Goal: Transaction & Acquisition: Purchase product/service

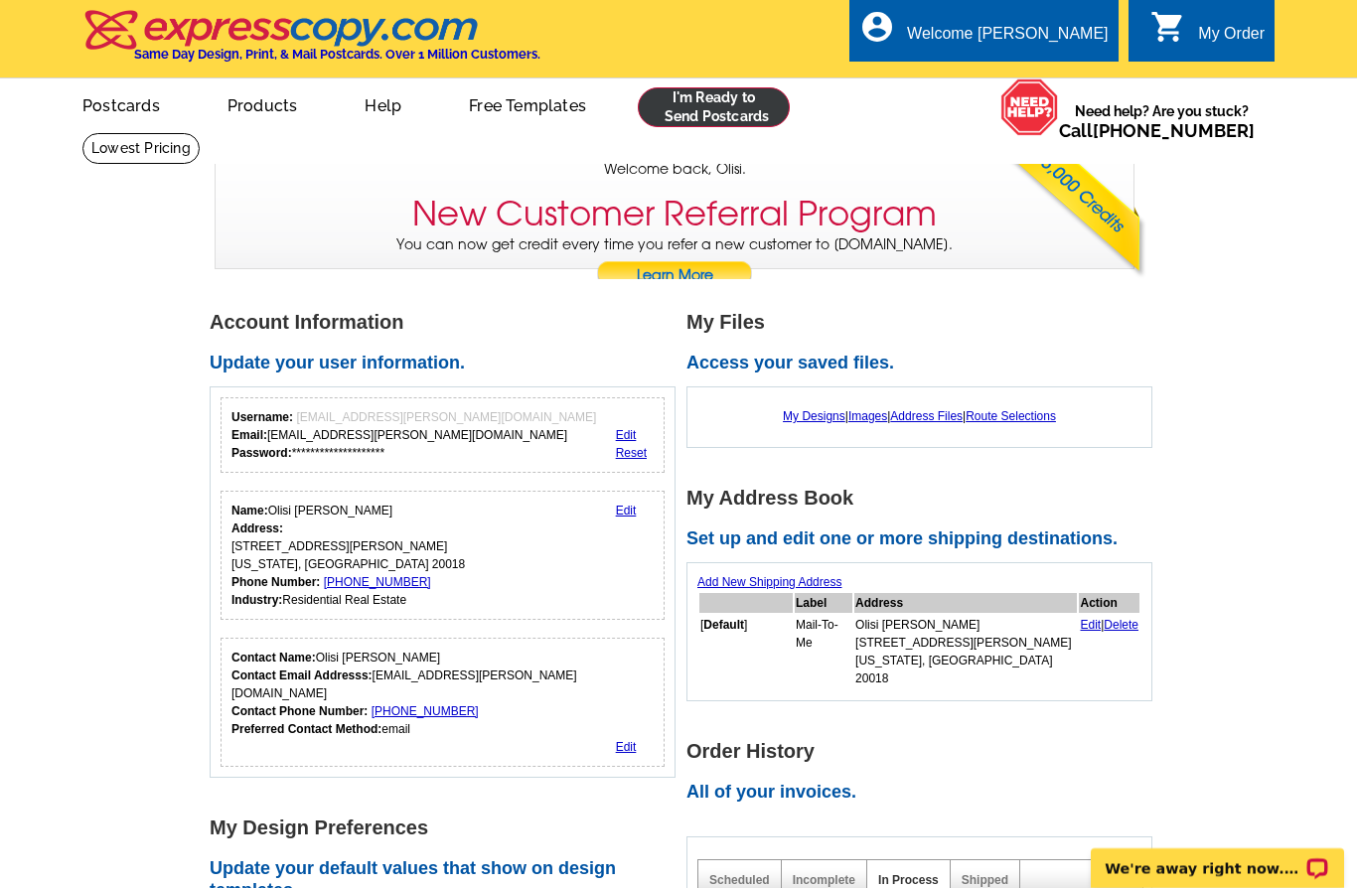
click at [727, 89] on link at bounding box center [714, 107] width 152 height 40
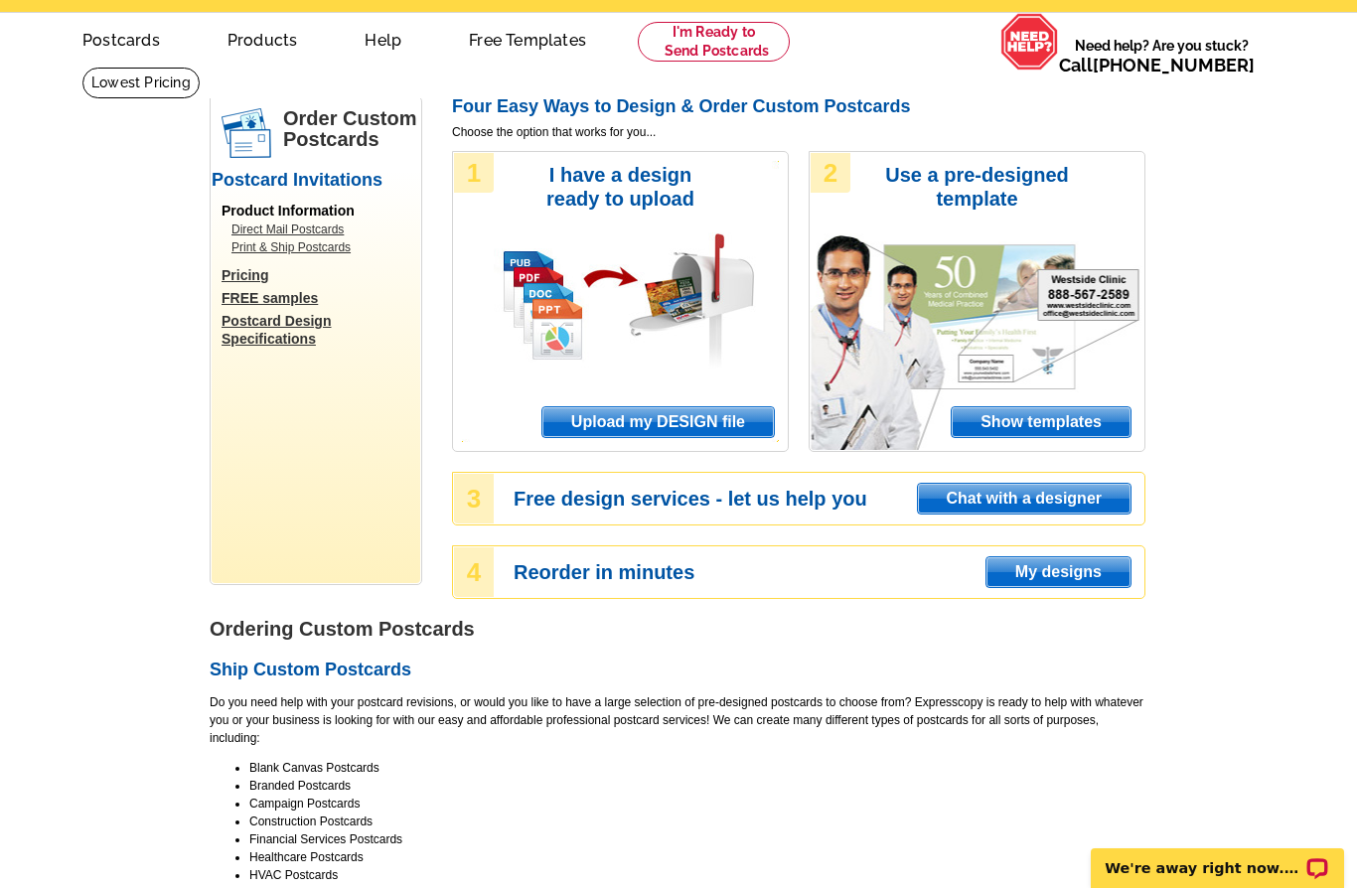
scroll to position [67, 0]
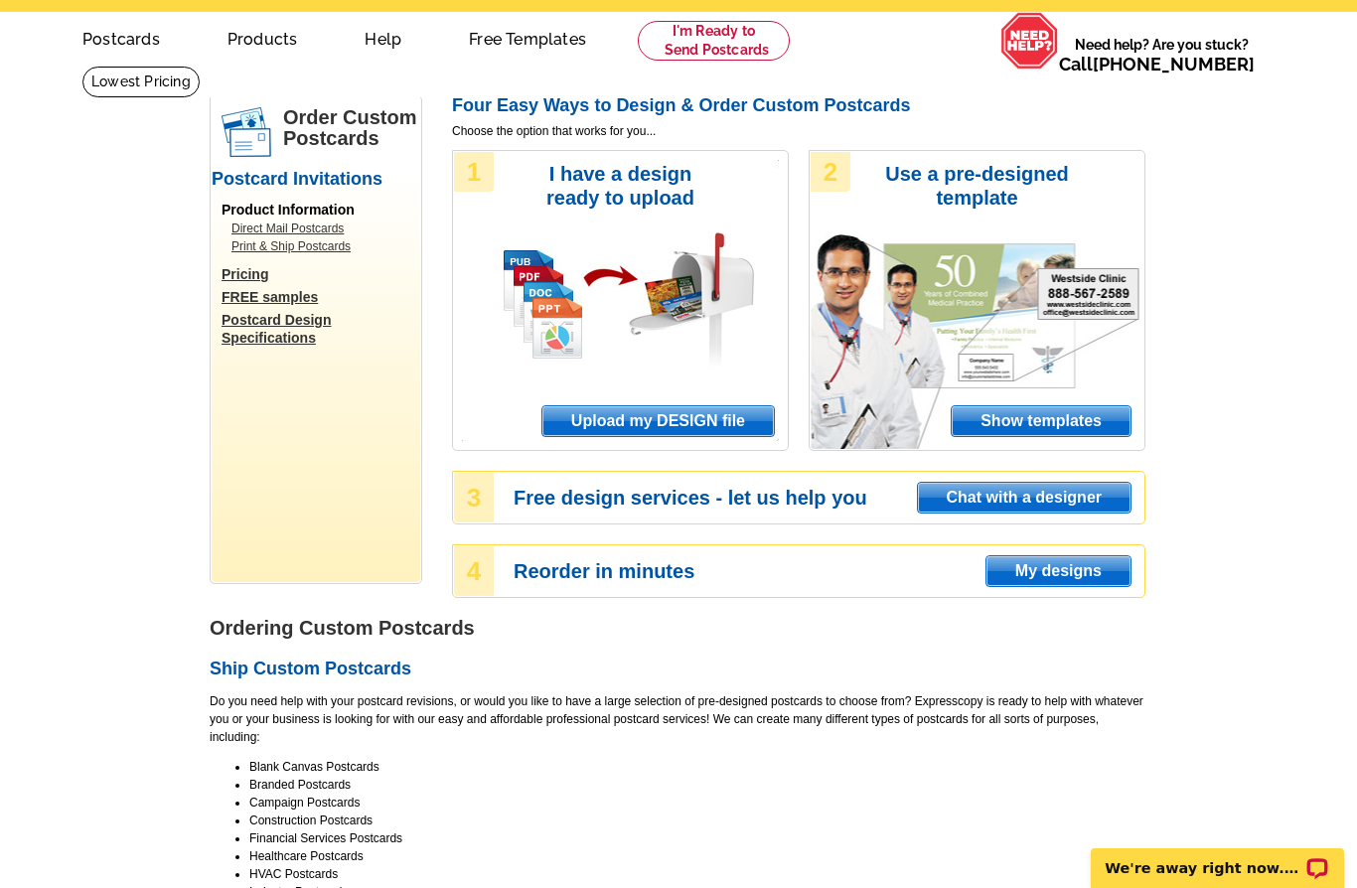
click at [719, 413] on span "Upload my DESIGN file" at bounding box center [659, 421] width 232 height 30
click at [716, 415] on span "Upload my DESIGN file" at bounding box center [659, 421] width 232 height 30
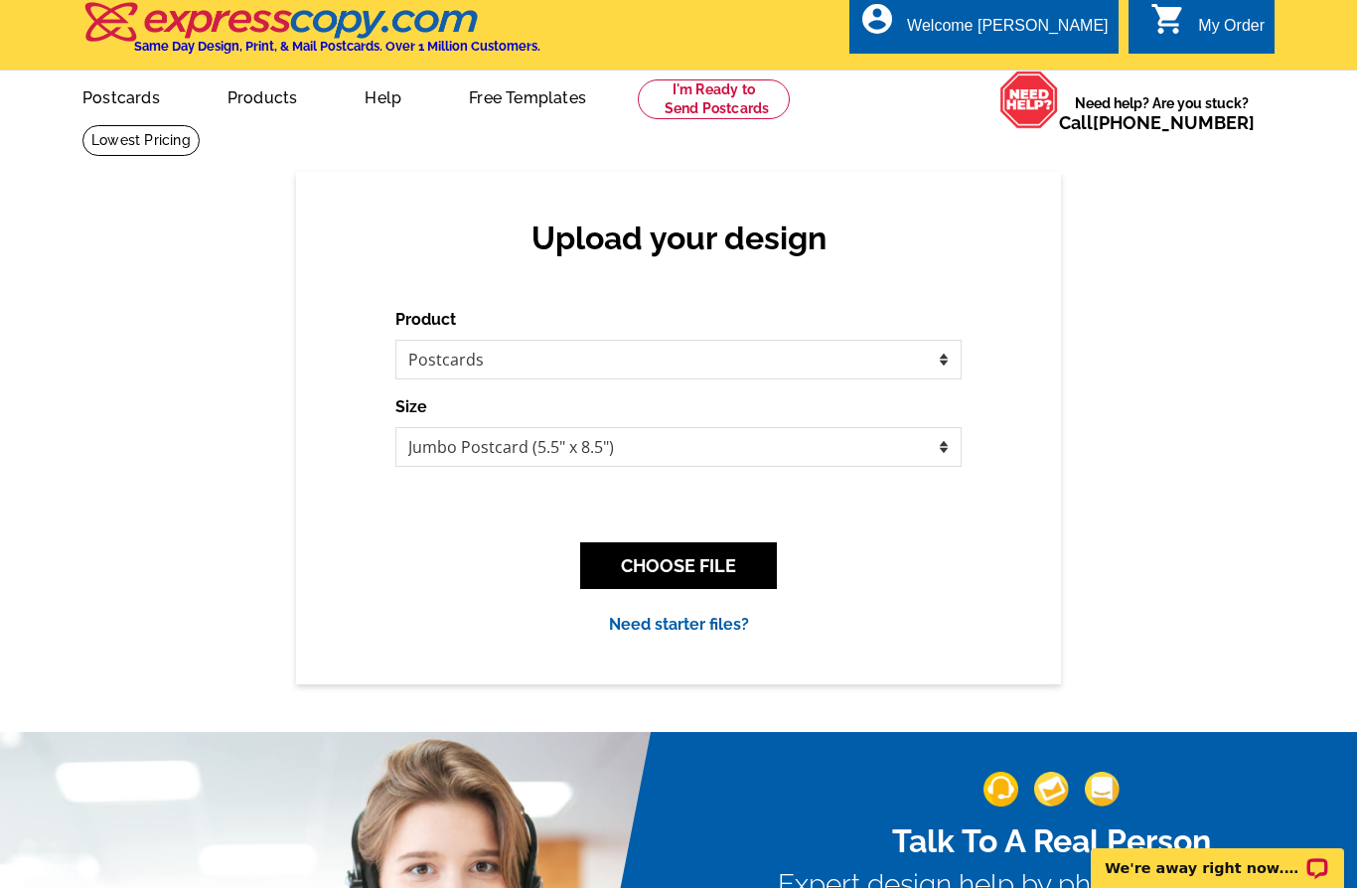
scroll to position [30, 0]
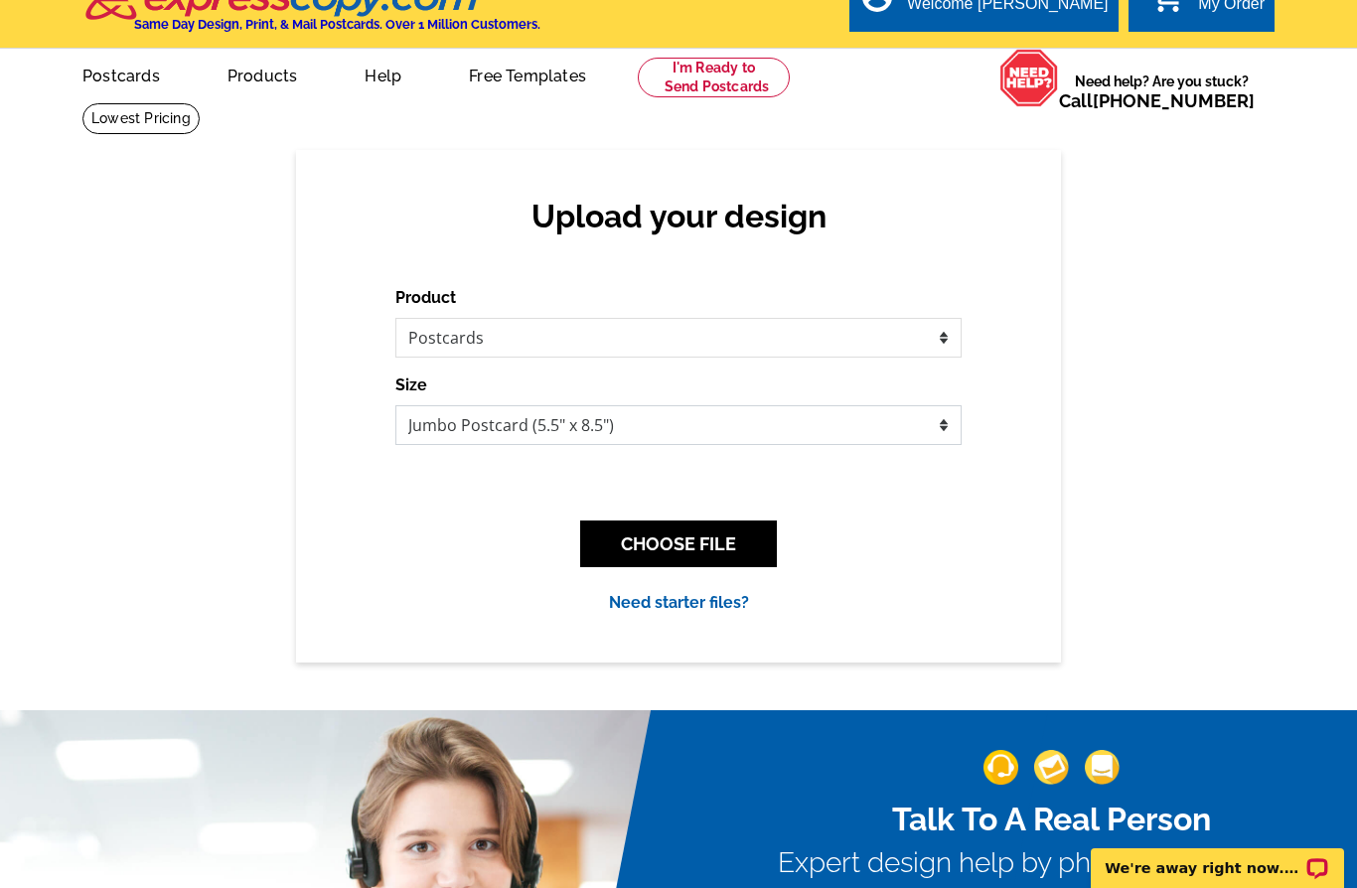
click at [907, 431] on select "Jumbo Postcard (5.5" x 8.5") Regular Postcard (4.25" x 5.6") Panoramic Postcard…" at bounding box center [678, 425] width 566 height 40
select select "9"
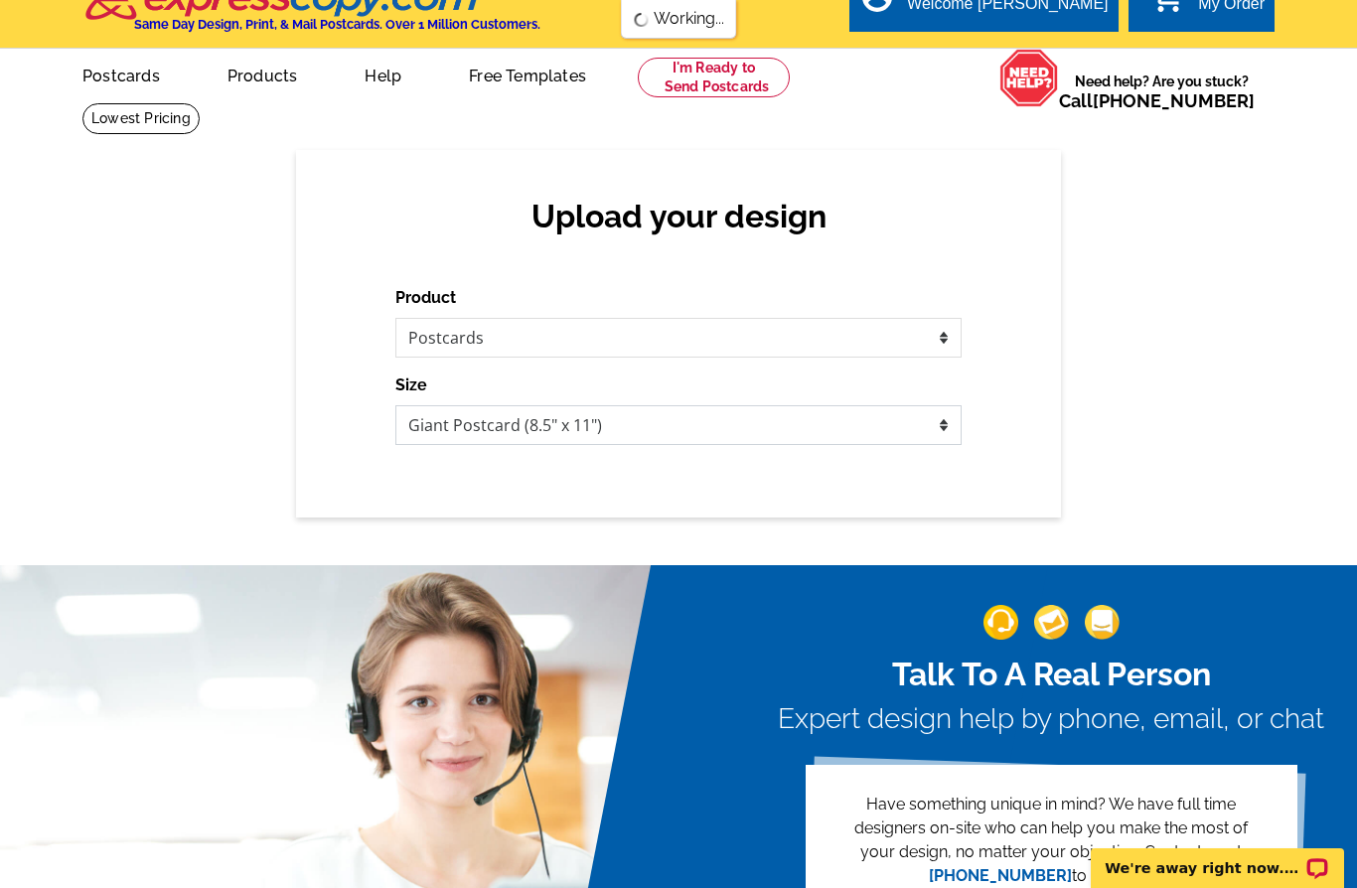
scroll to position [0, 0]
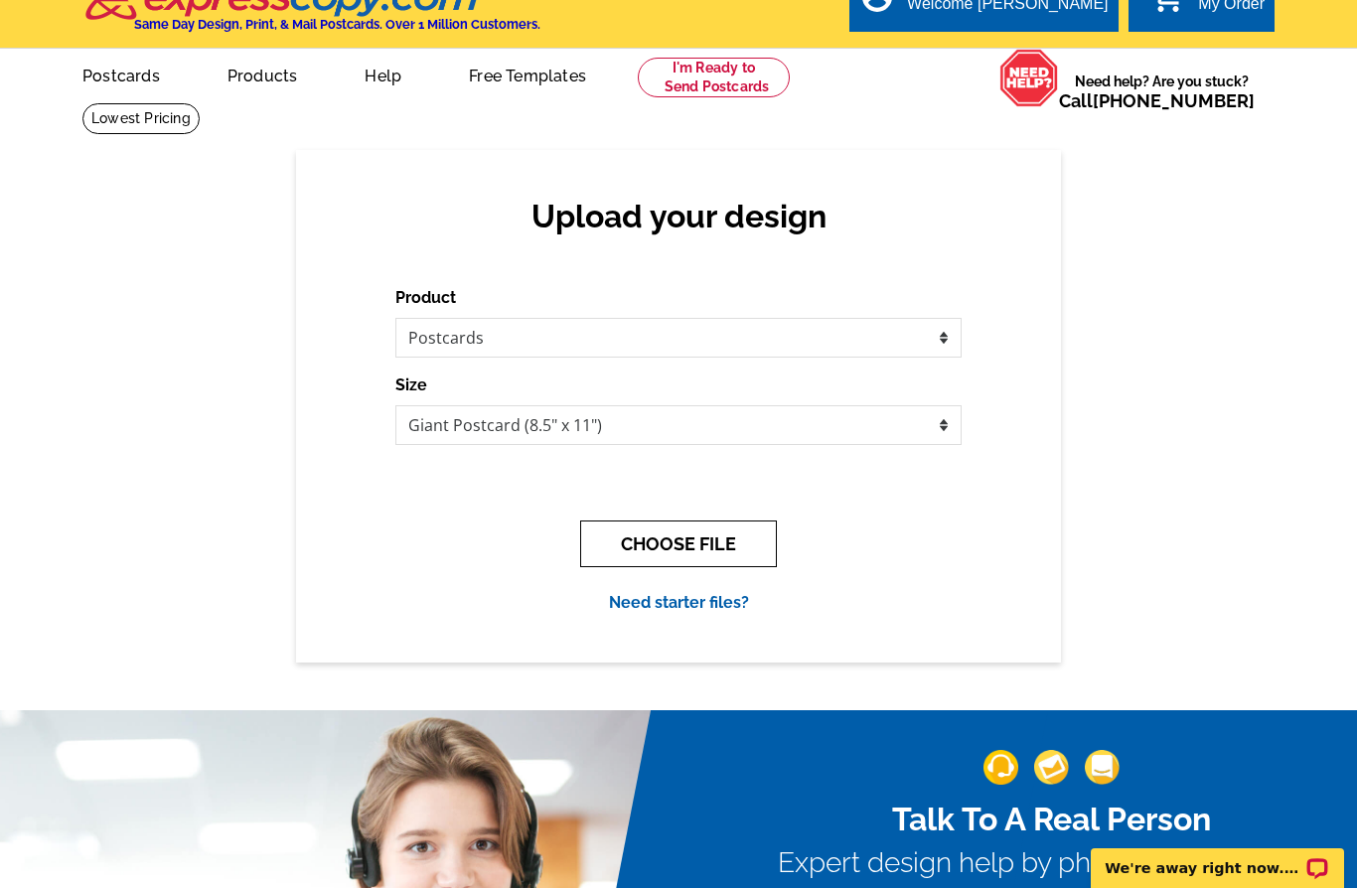
click at [715, 537] on button "CHOOSE FILE" at bounding box center [678, 544] width 197 height 47
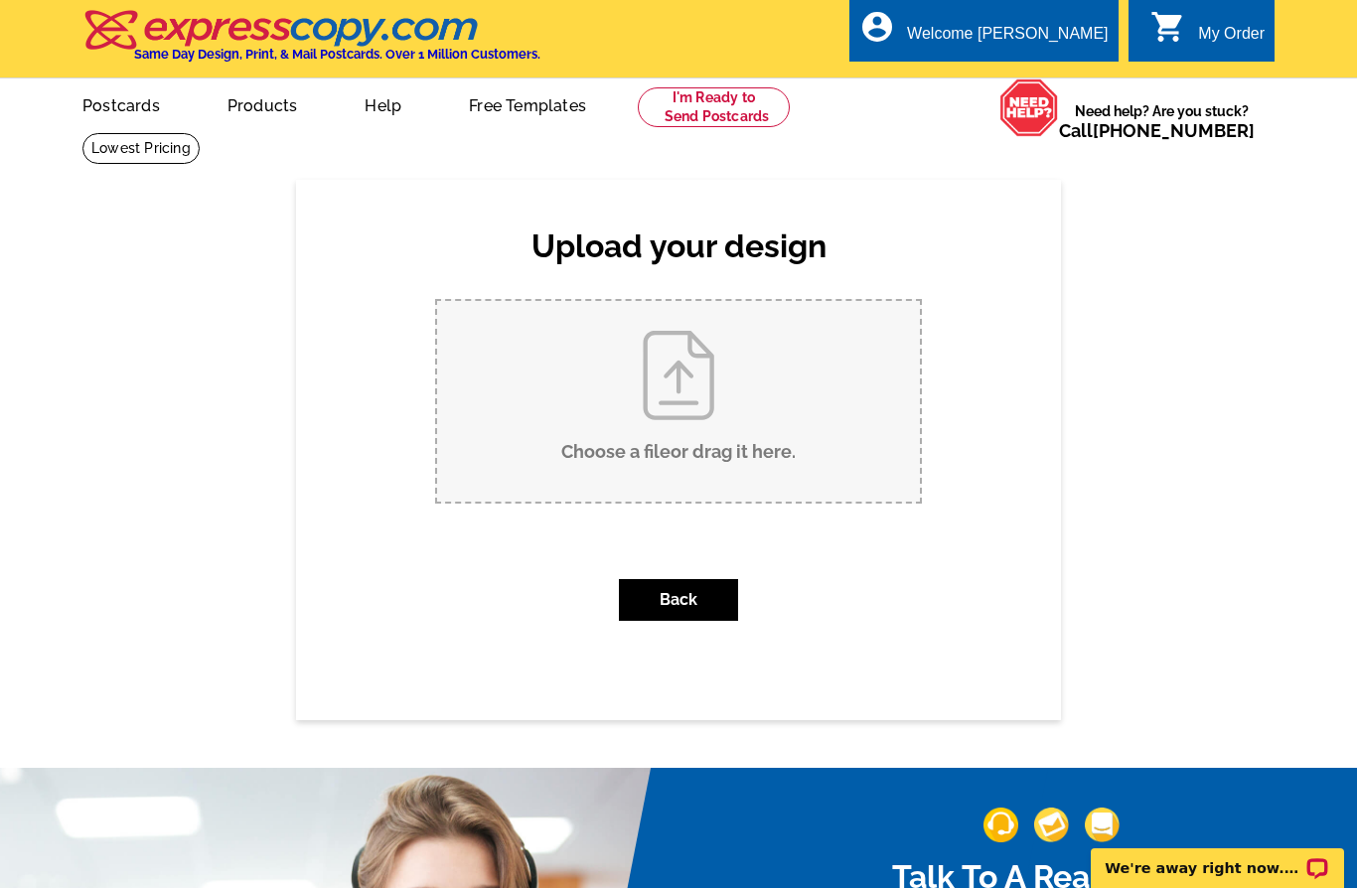
click at [661, 396] on input "Choose a file or drag it here ." at bounding box center [678, 401] width 483 height 201
click at [1189, 402] on div "Upload your design Product Please select the type of file... Postcards Business…" at bounding box center [678, 450] width 1357 height 540
click at [705, 402] on input "Choose a file or drag it here ." at bounding box center [678, 401] width 483 height 201
type input "C:\fakepath\Copy of The Reverse Offer Strategy.pdf"
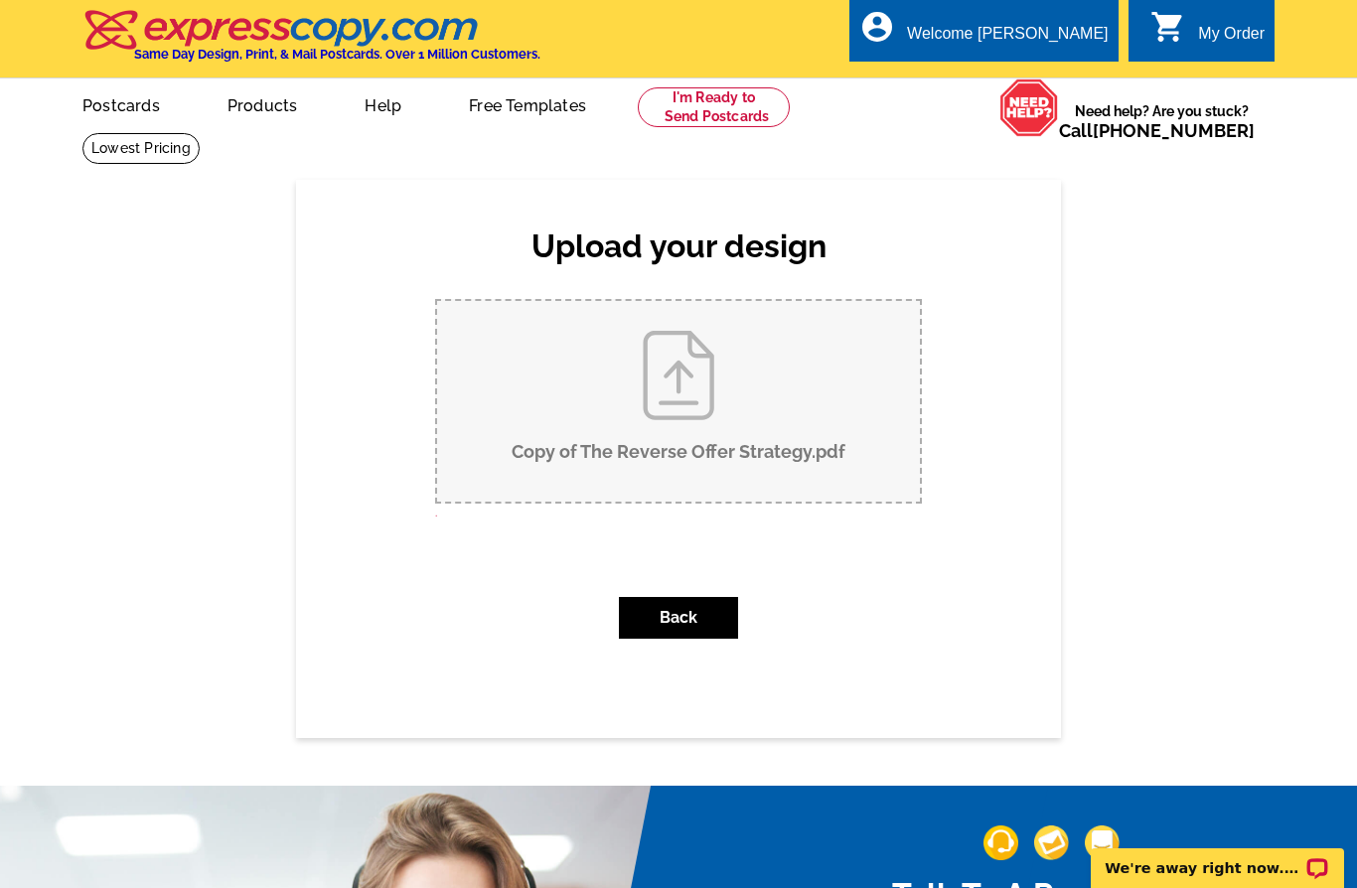
click at [779, 433] on input "Copy of The Reverse Offer Strategy.pdf" at bounding box center [678, 401] width 483 height 201
click at [701, 605] on button "Back" at bounding box center [678, 618] width 119 height 42
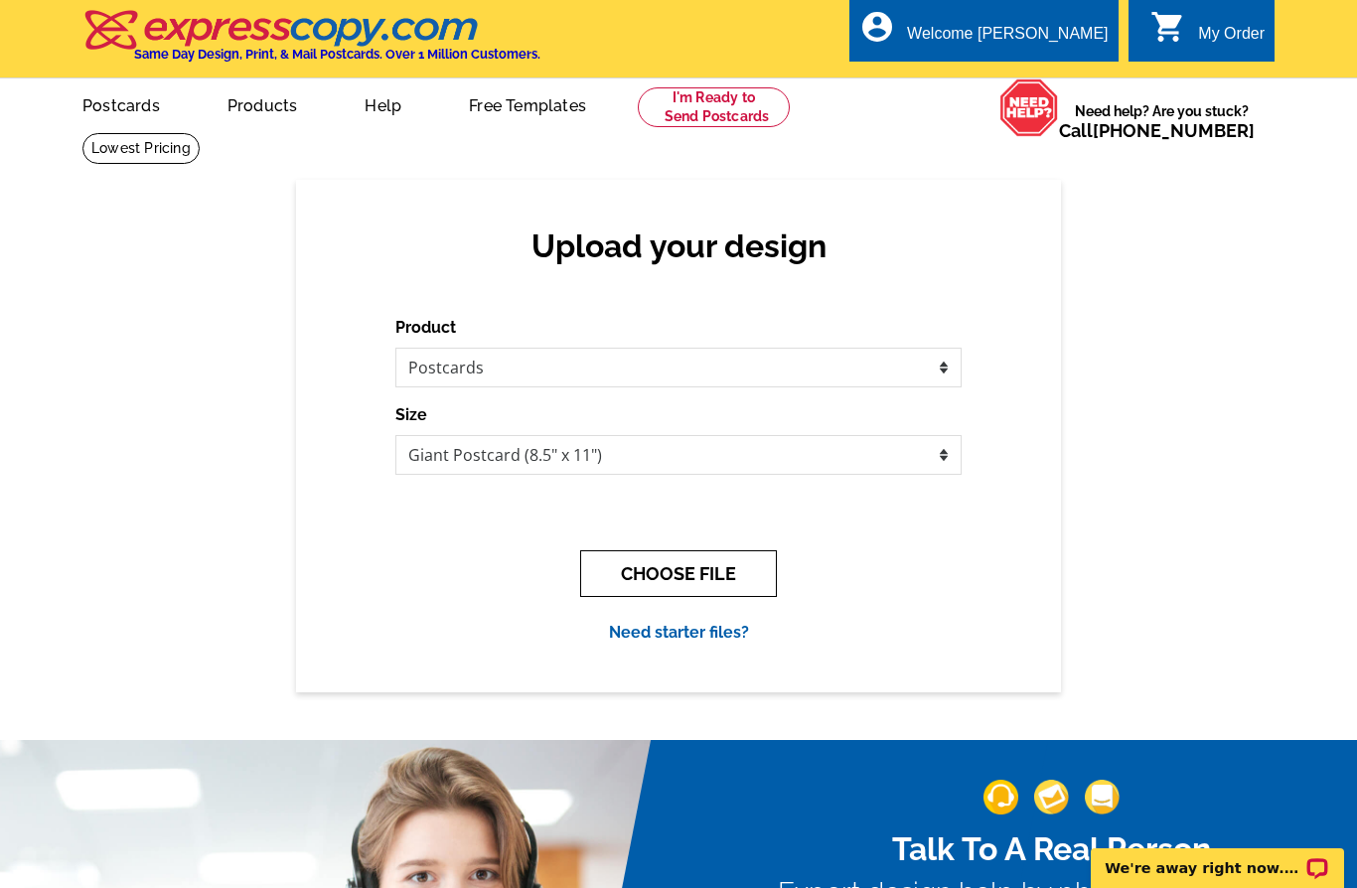
click at [727, 585] on button "CHOOSE FILE" at bounding box center [678, 573] width 197 height 47
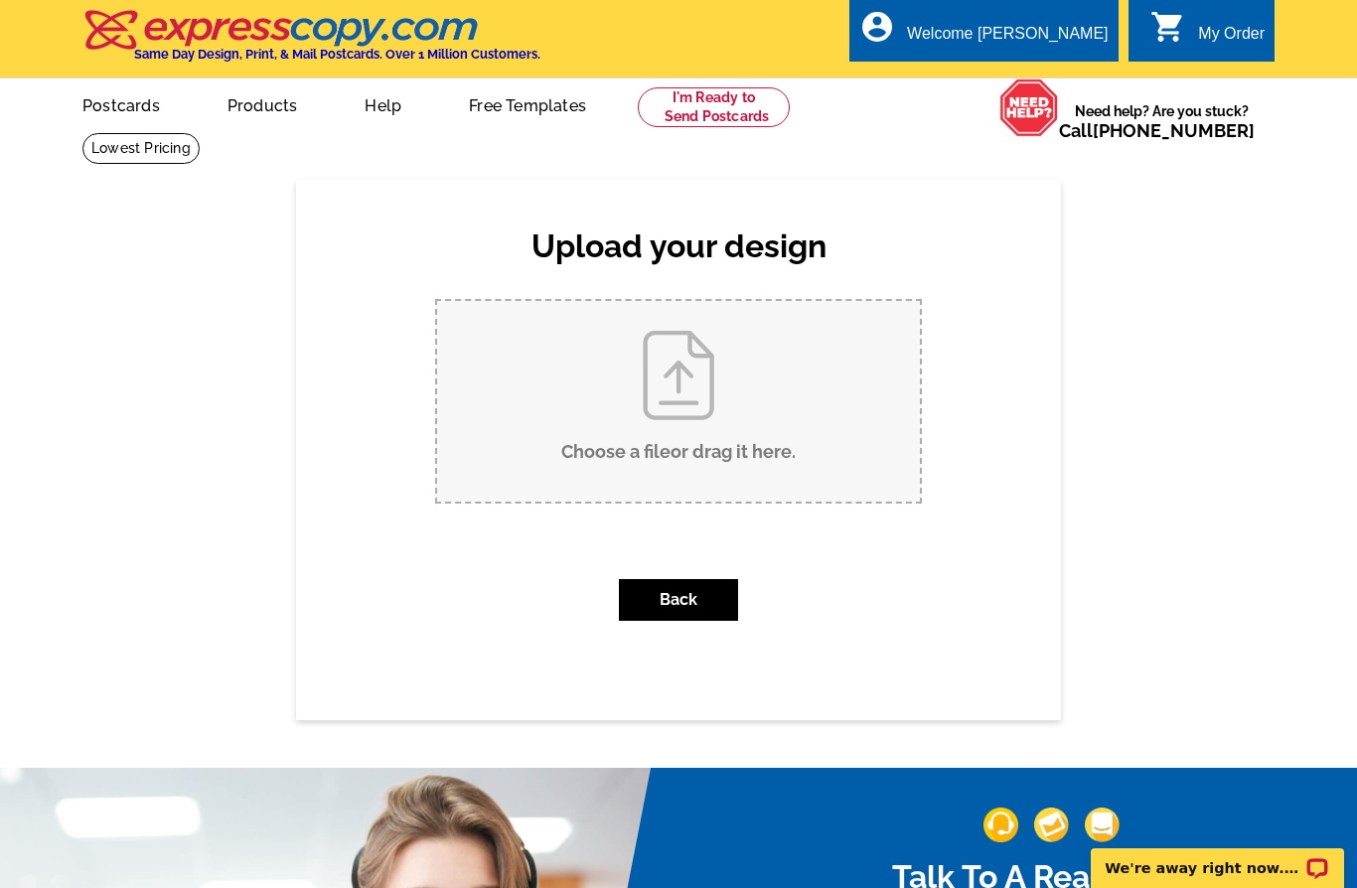
click at [786, 436] on input "Choose a file or drag it here ." at bounding box center [678, 401] width 483 height 201
type input "C:\fakepath\Copy of The Reverse Offer Strategy.pdf"
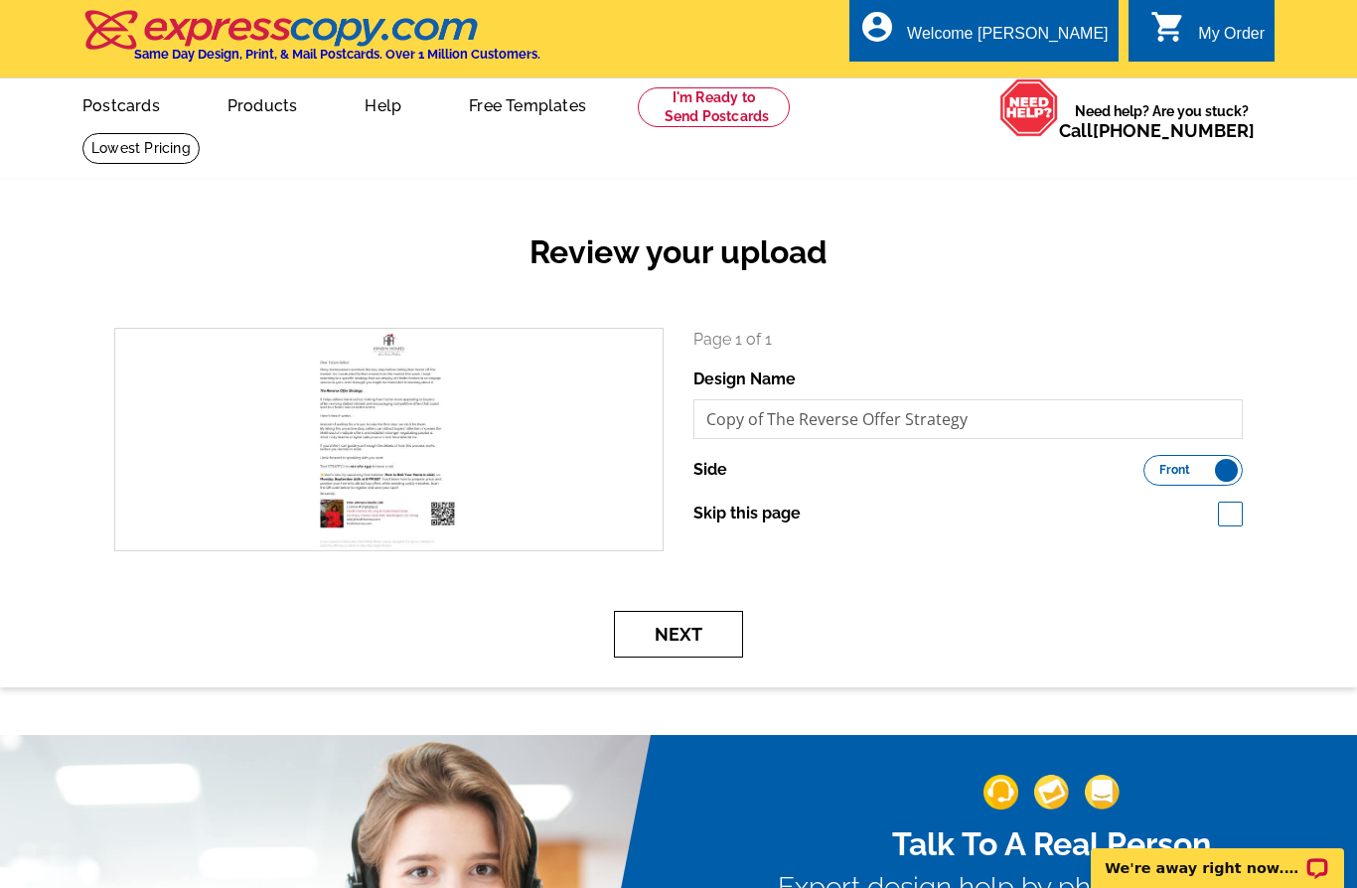
click at [692, 632] on button "Next" at bounding box center [678, 634] width 129 height 47
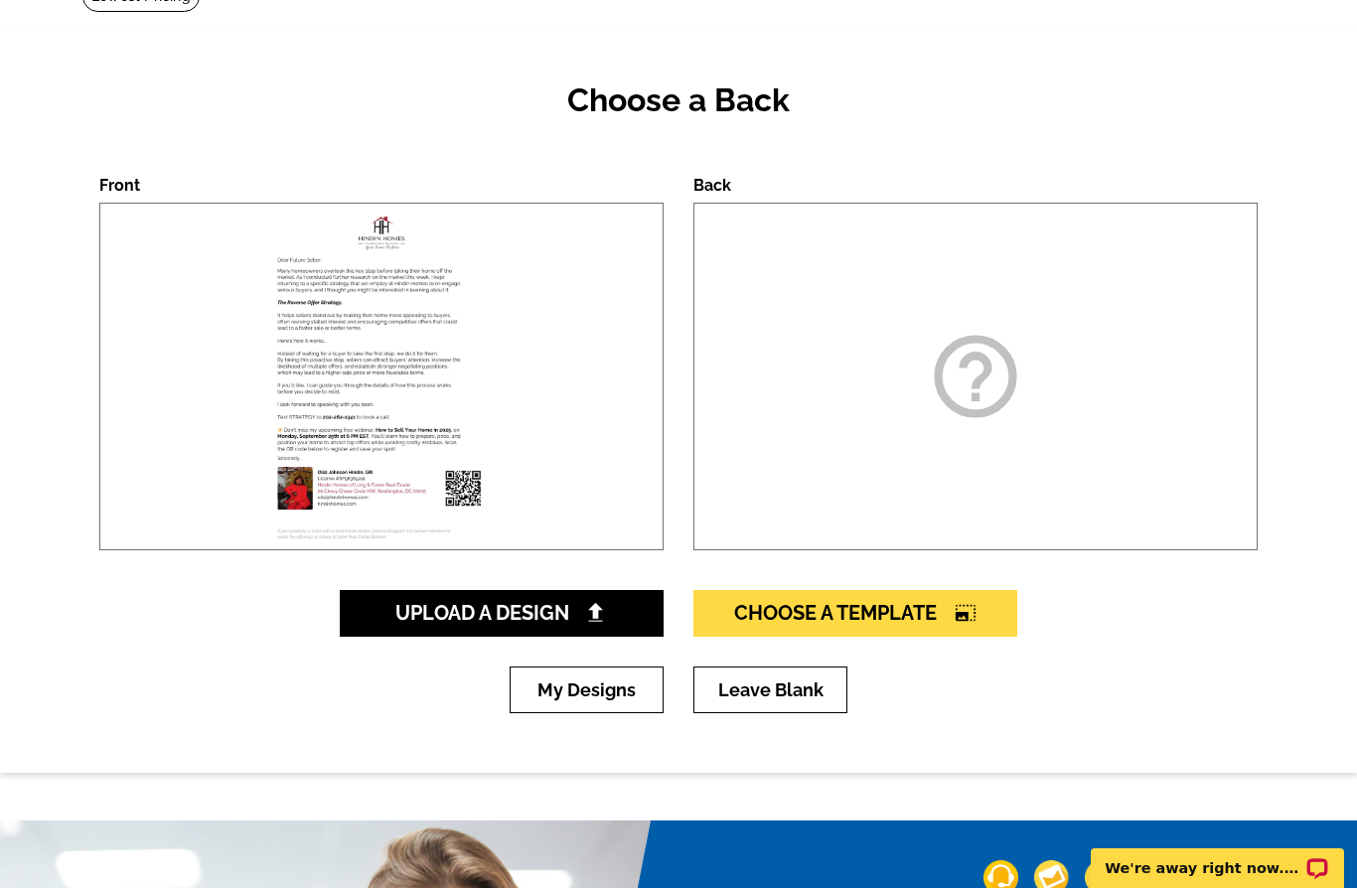
scroll to position [154, 0]
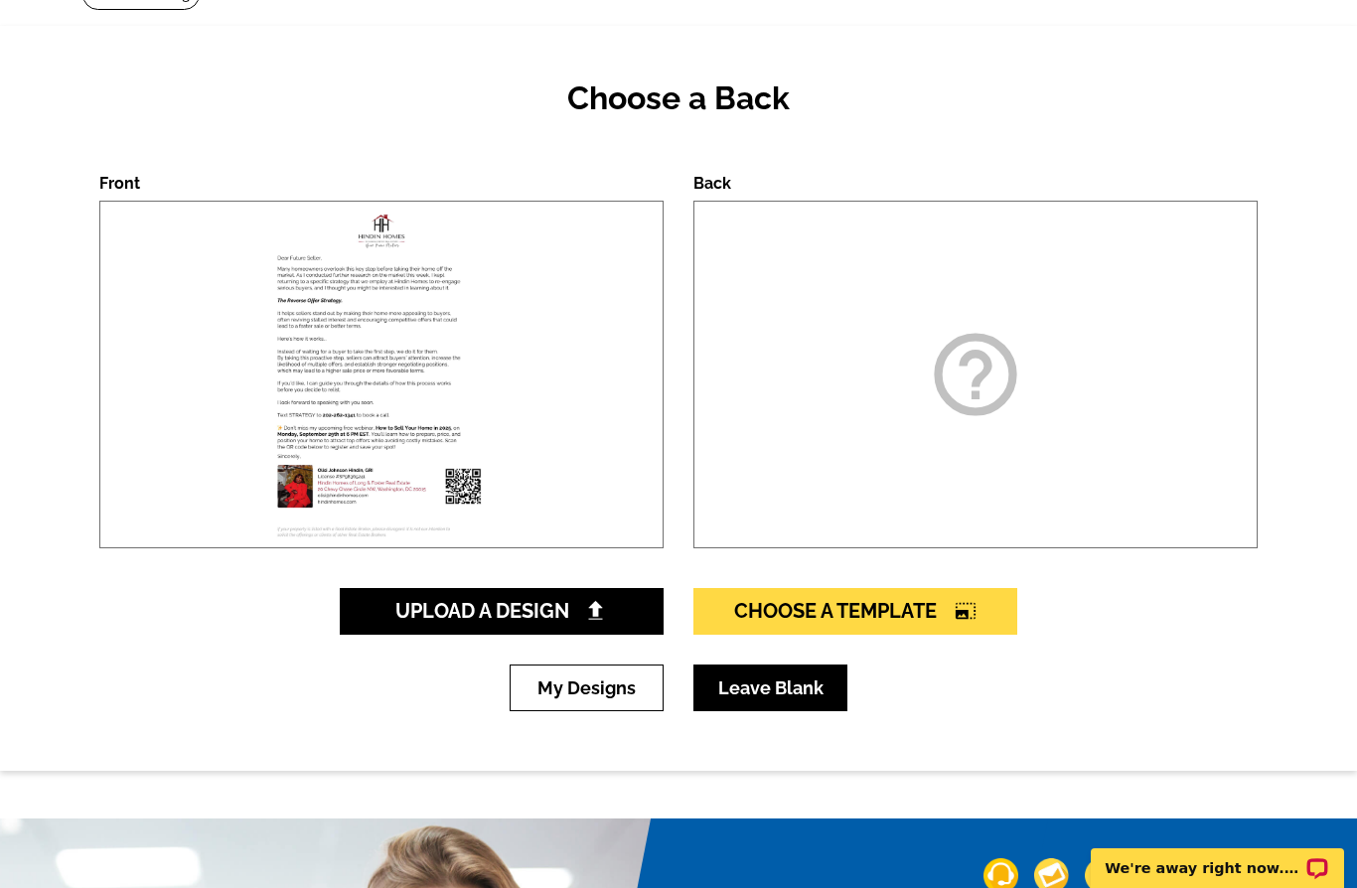
click at [800, 694] on link "Leave Blank" at bounding box center [771, 688] width 154 height 47
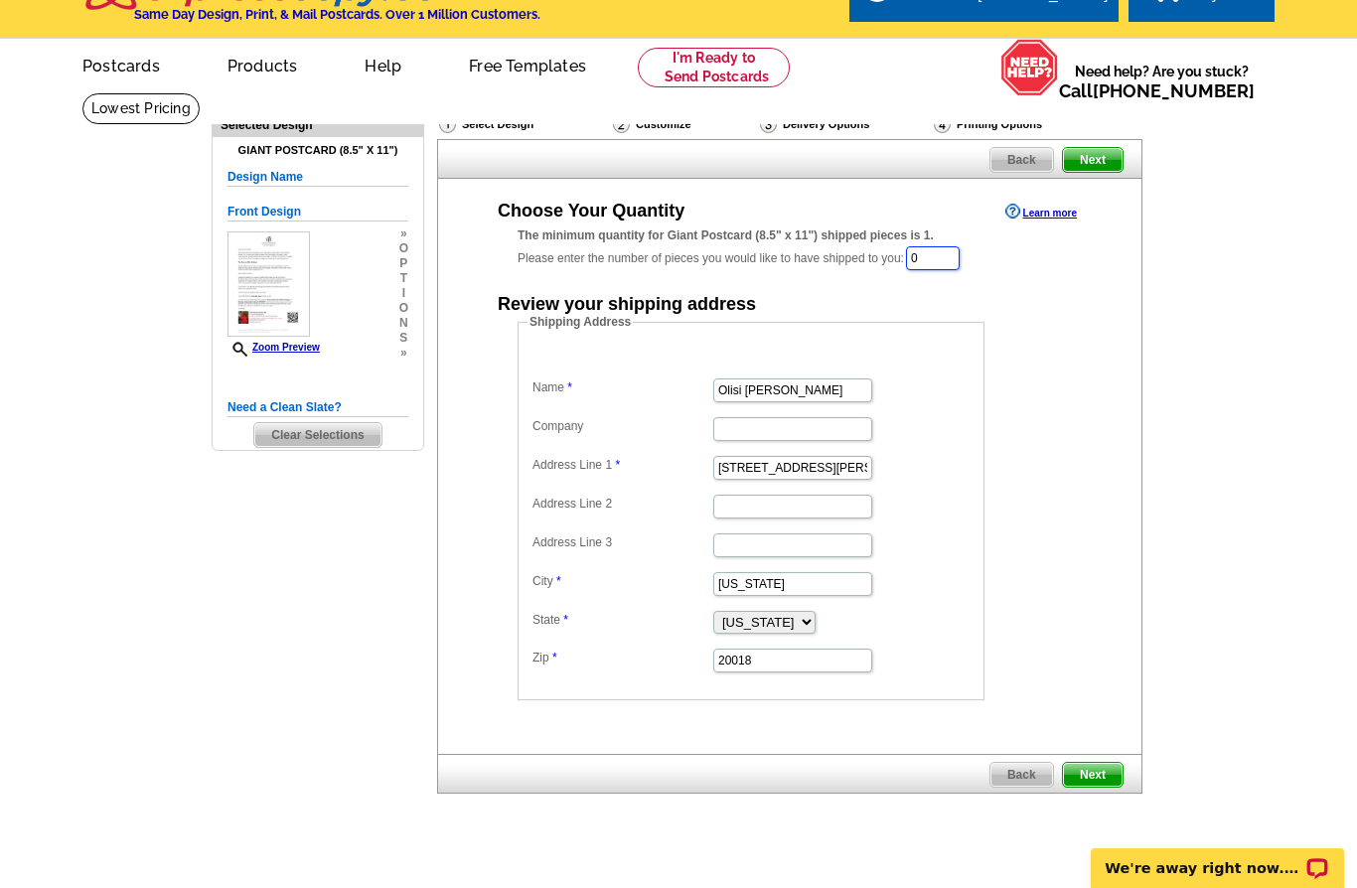
click at [949, 255] on input "0" at bounding box center [933, 258] width 54 height 24
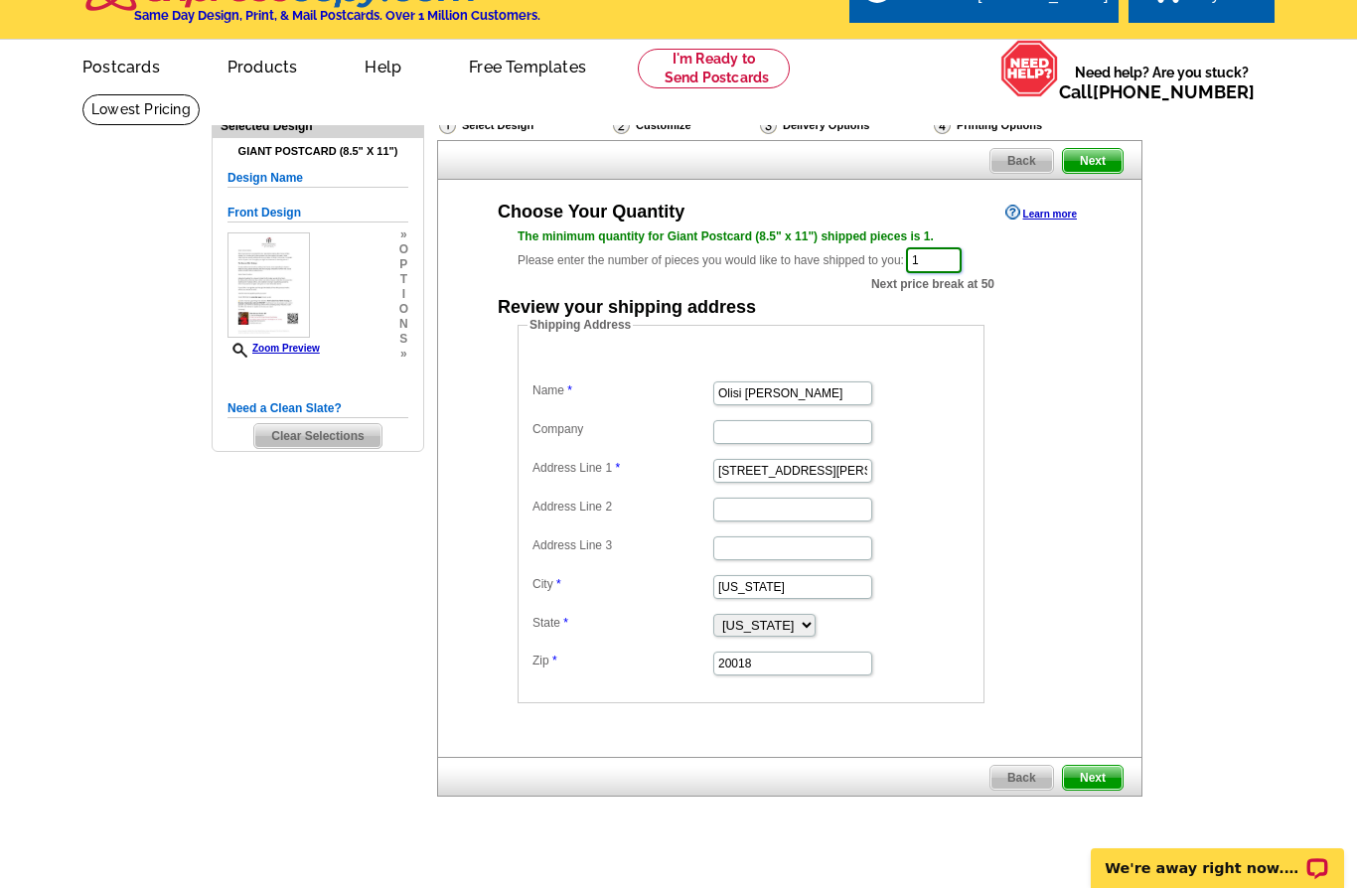
type input "1"
click at [1105, 771] on span "Next" at bounding box center [1093, 778] width 60 height 24
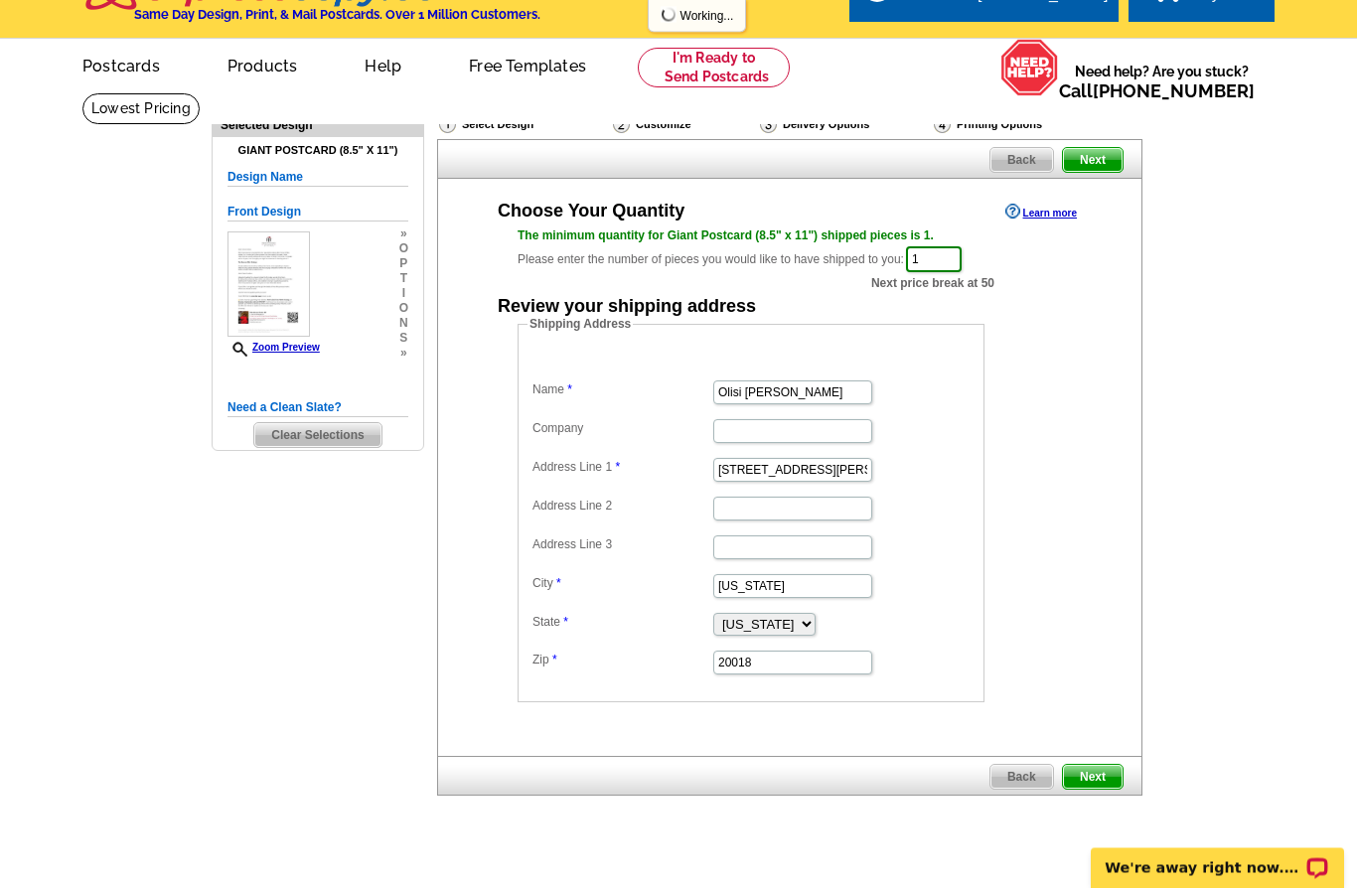
scroll to position [40, 0]
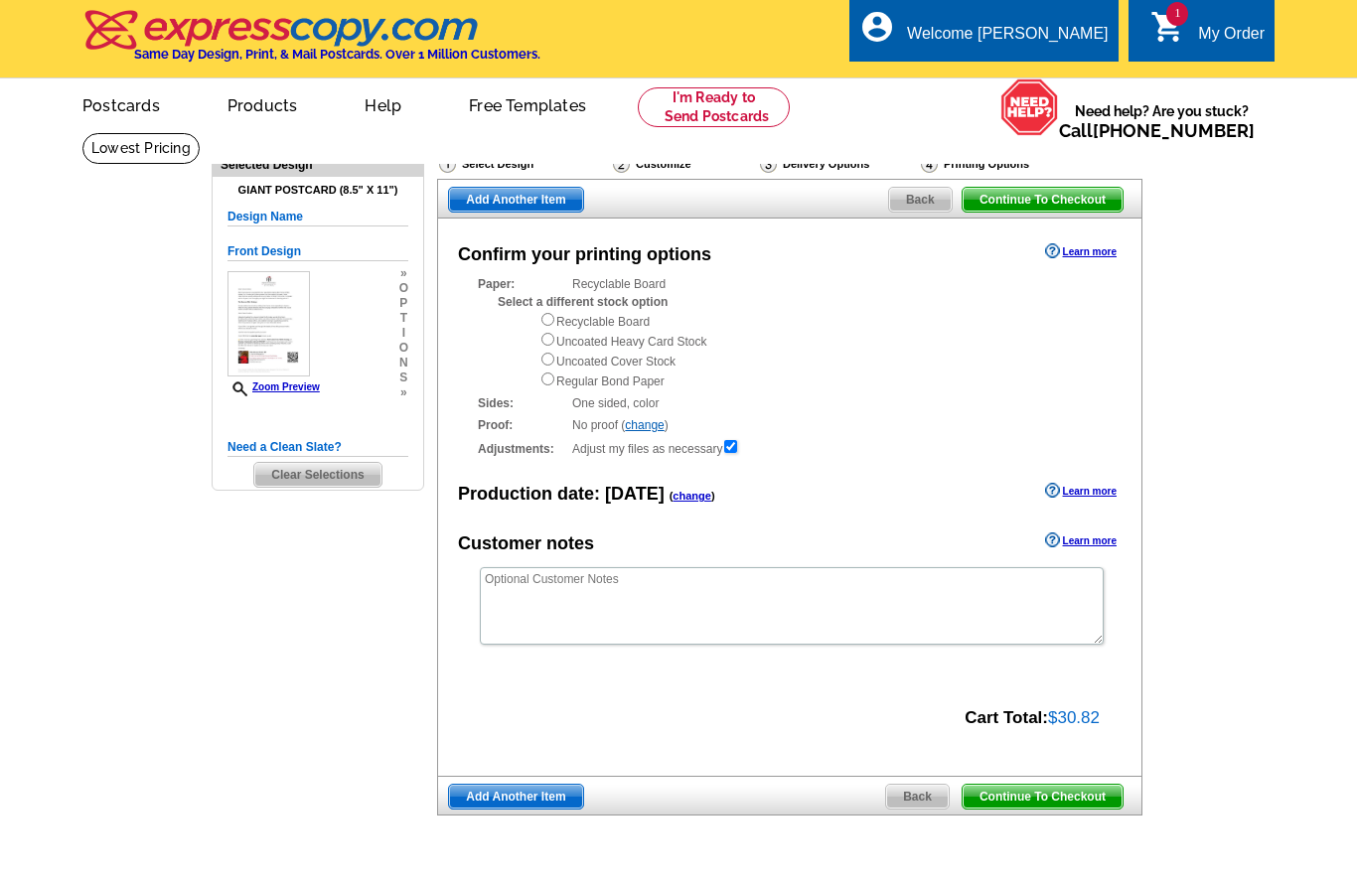
click at [1100, 771] on div "Confirm your printing options Learn more Paper: Recyclable Board Select a diffe…" at bounding box center [790, 497] width 706 height 557
click at [664, 363] on div "Recyclable Board Uncoated Heavy Card Stock Uncoated Cover Stock Regular Bond Pa…" at bounding box center [821, 350] width 562 height 79
click at [554, 346] on input "radio" at bounding box center [548, 339] width 13 height 13
radio input "true"
click at [930, 802] on span "Back" at bounding box center [917, 797] width 63 height 24
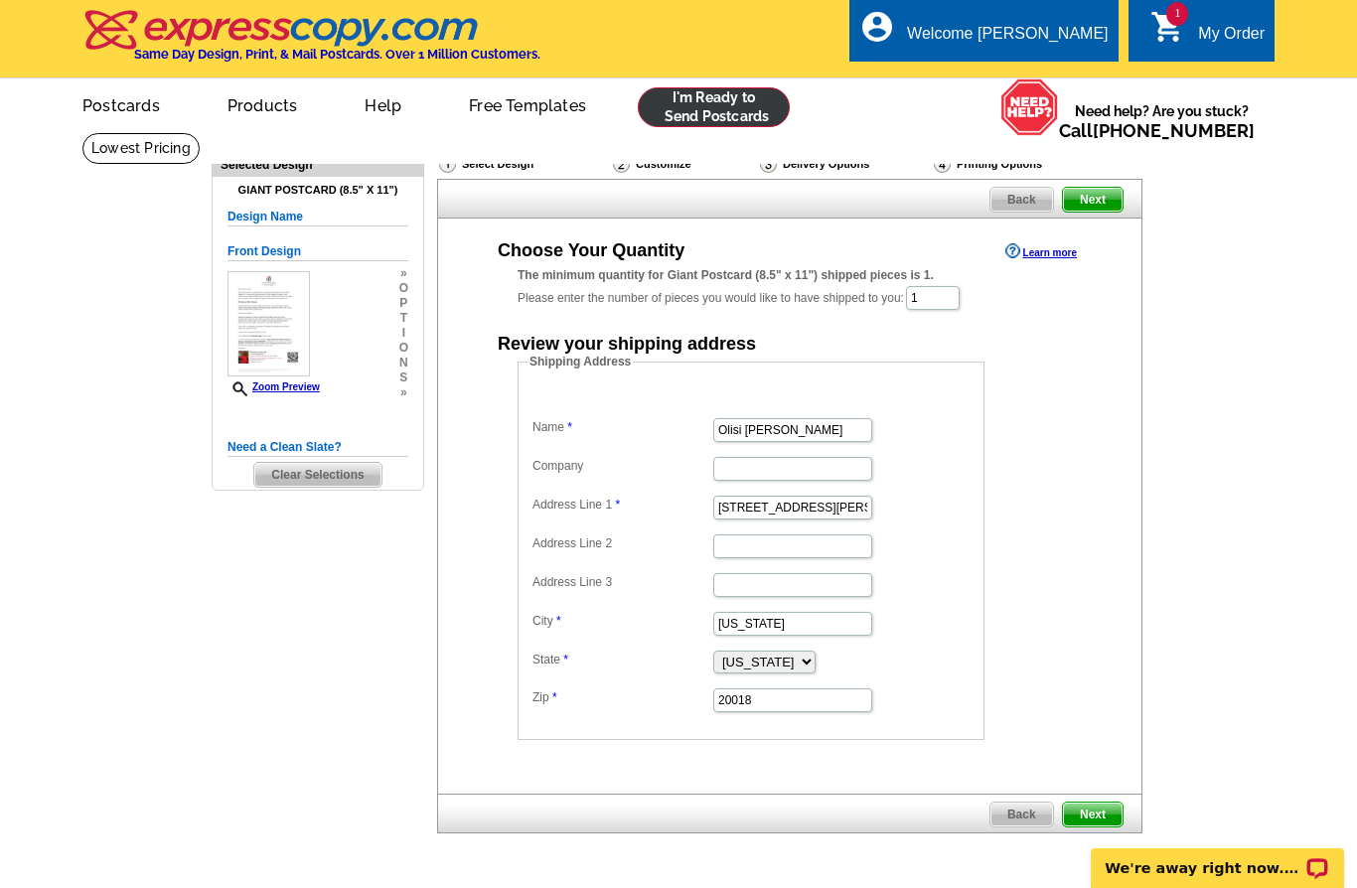
click at [726, 107] on link at bounding box center [714, 107] width 152 height 40
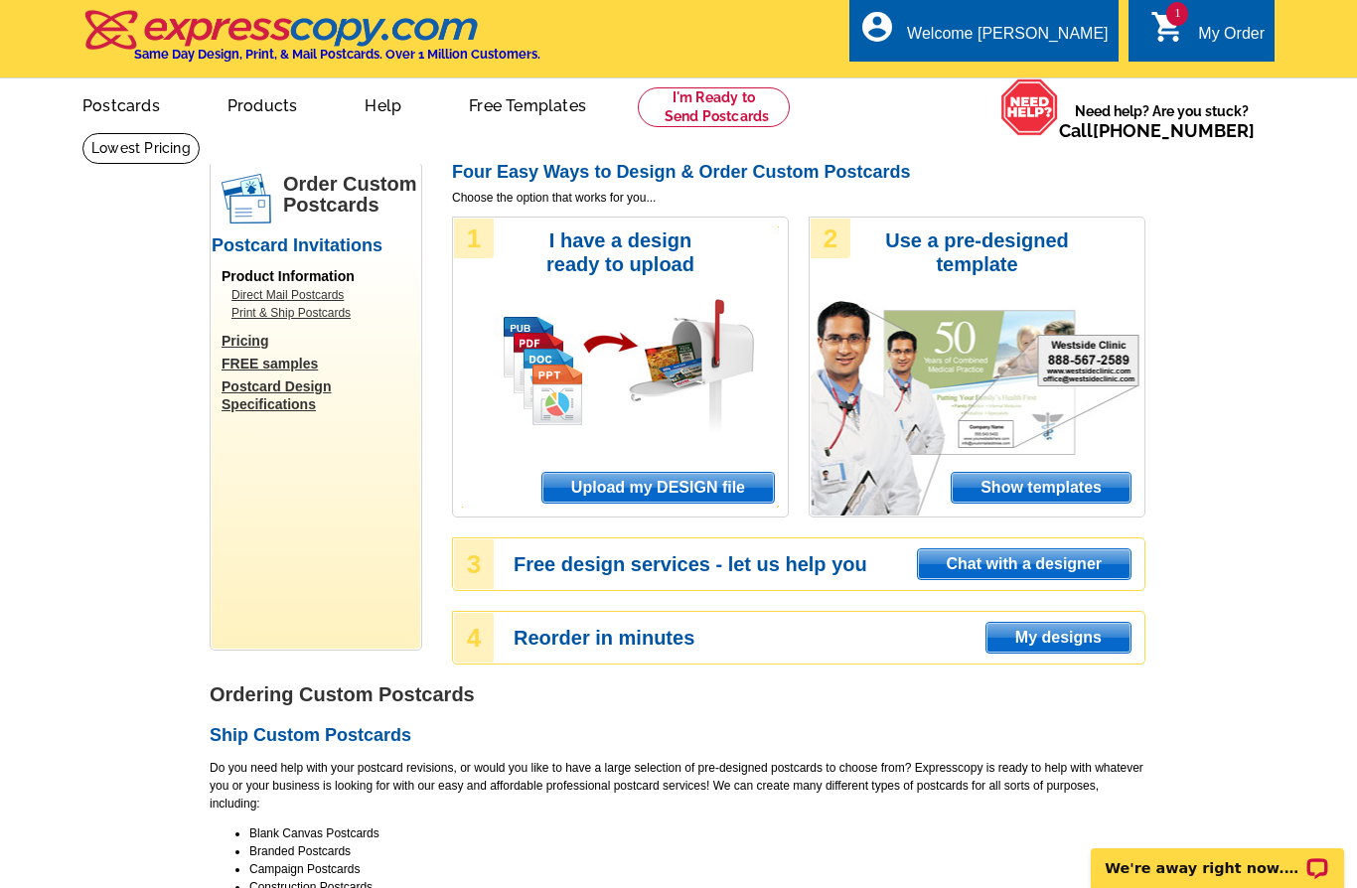
click at [1071, 482] on span "Show templates" at bounding box center [1041, 488] width 179 height 30
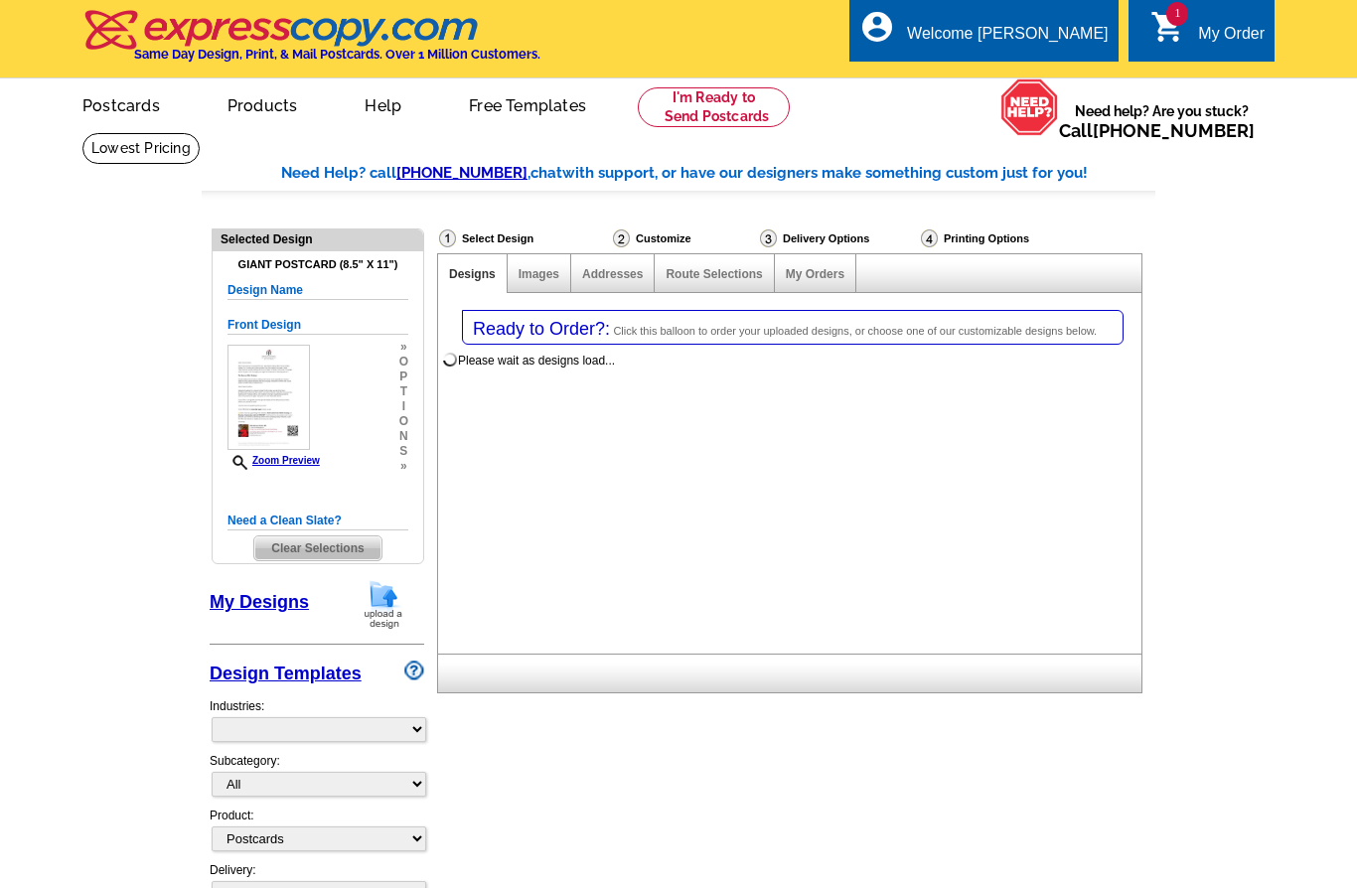
select select "1"
select select "9"
select select "back"
select select "971"
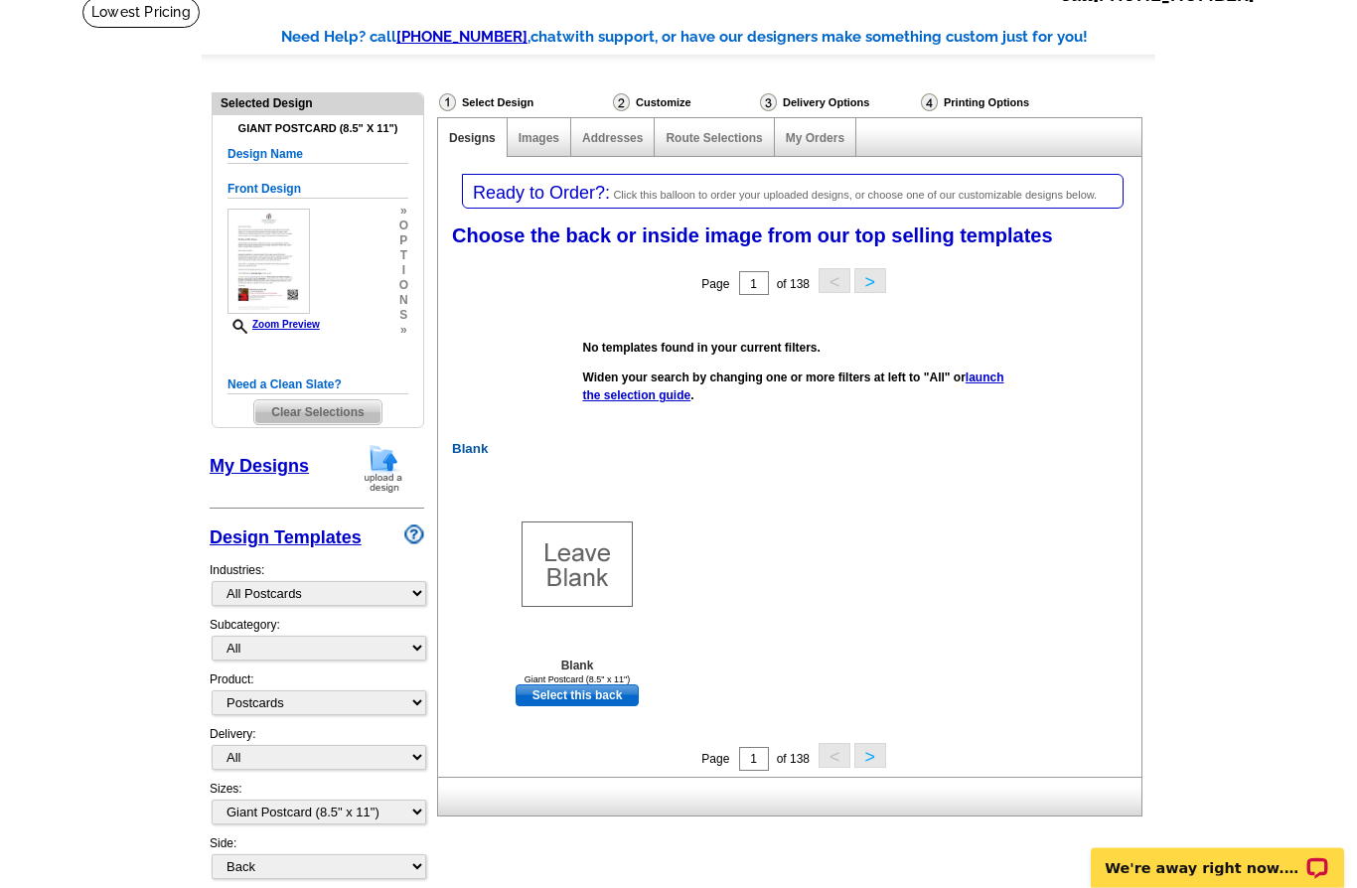
scroll to position [136, 0]
click at [325, 413] on span "Clear Selections" at bounding box center [317, 412] width 126 height 24
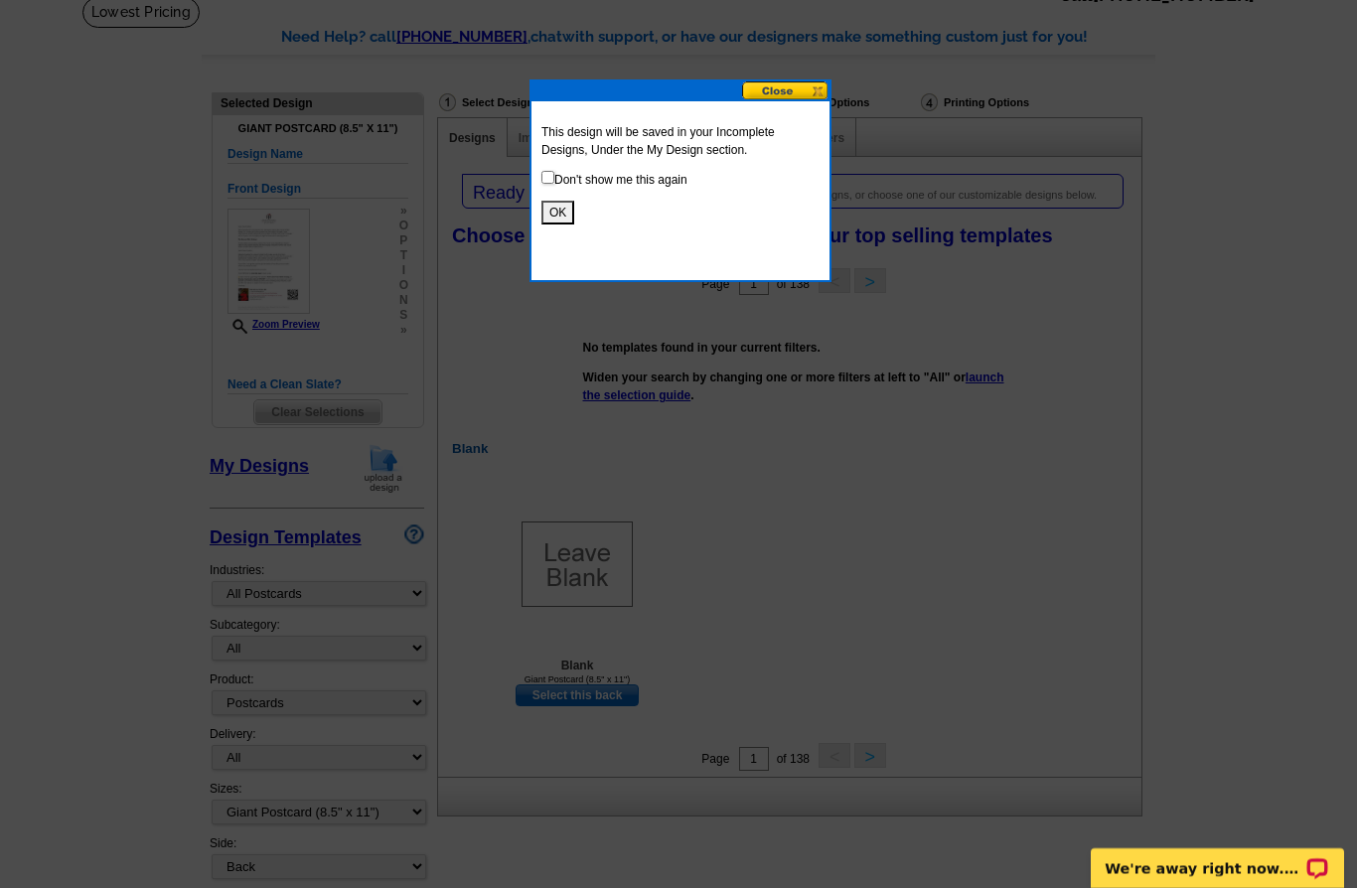
click at [587, 217] on p "OK" at bounding box center [681, 213] width 278 height 24
click at [556, 215] on button "OK" at bounding box center [558, 213] width 33 height 24
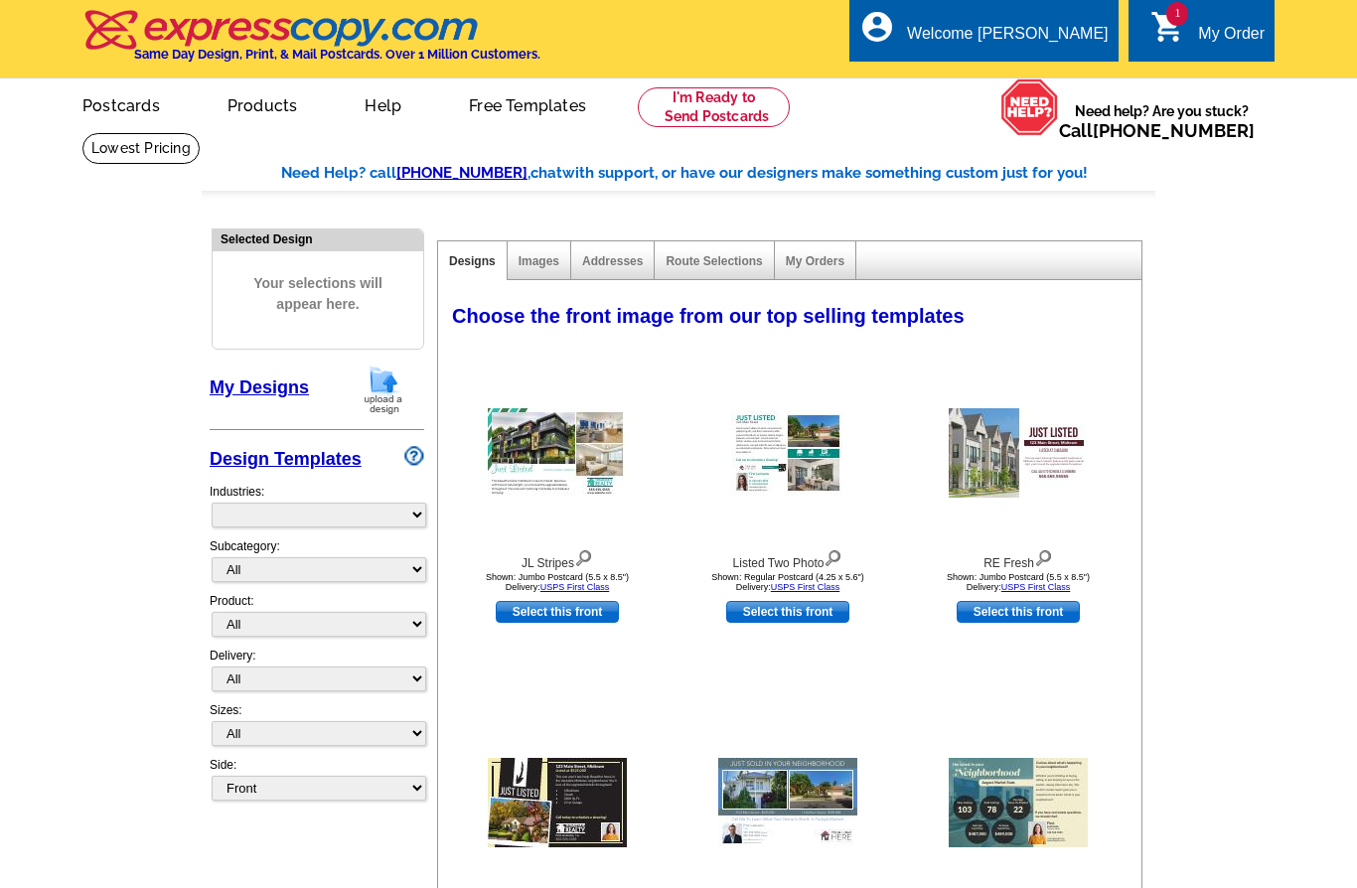
select select "785"
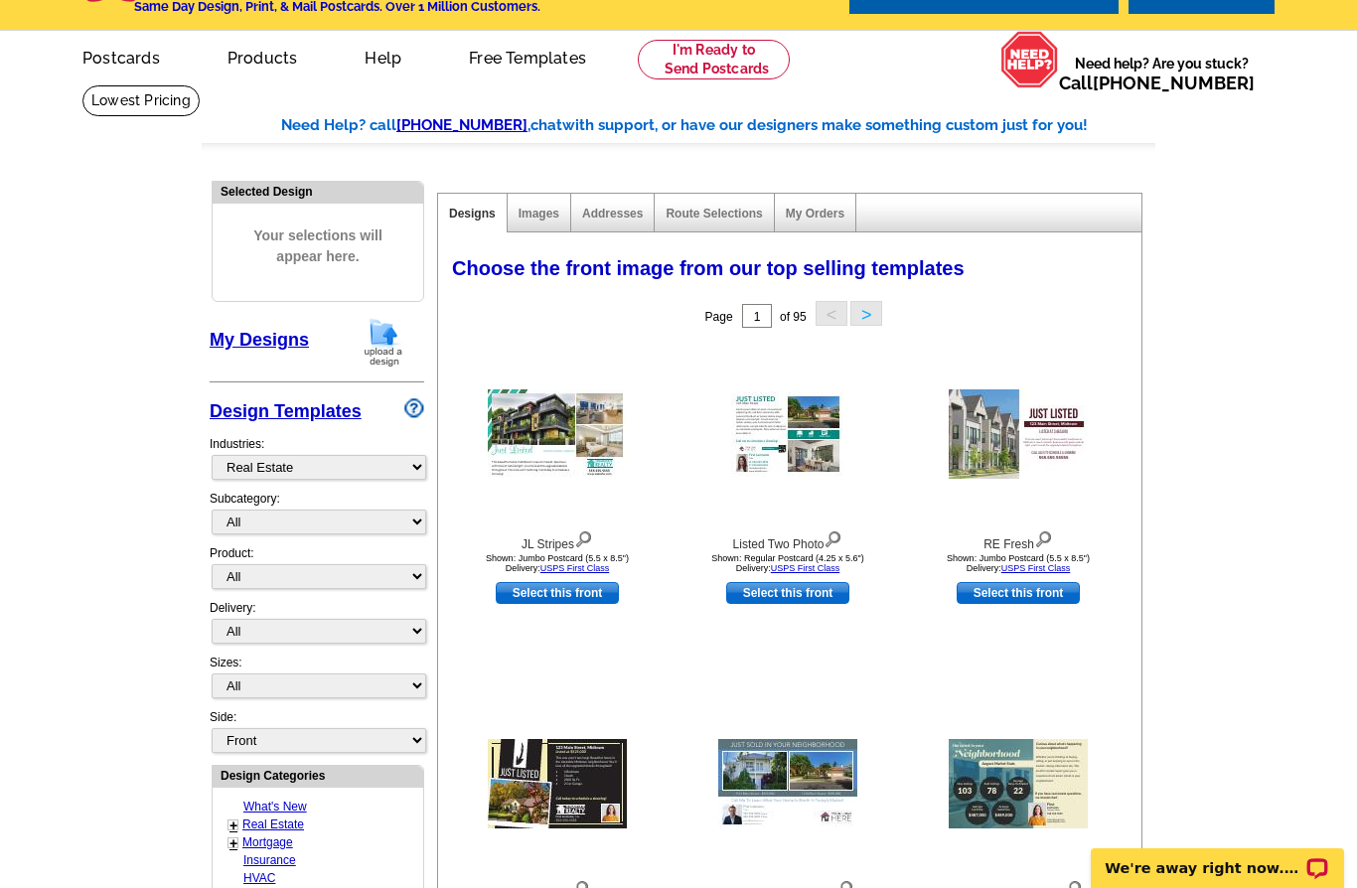
scroll to position [47, 0]
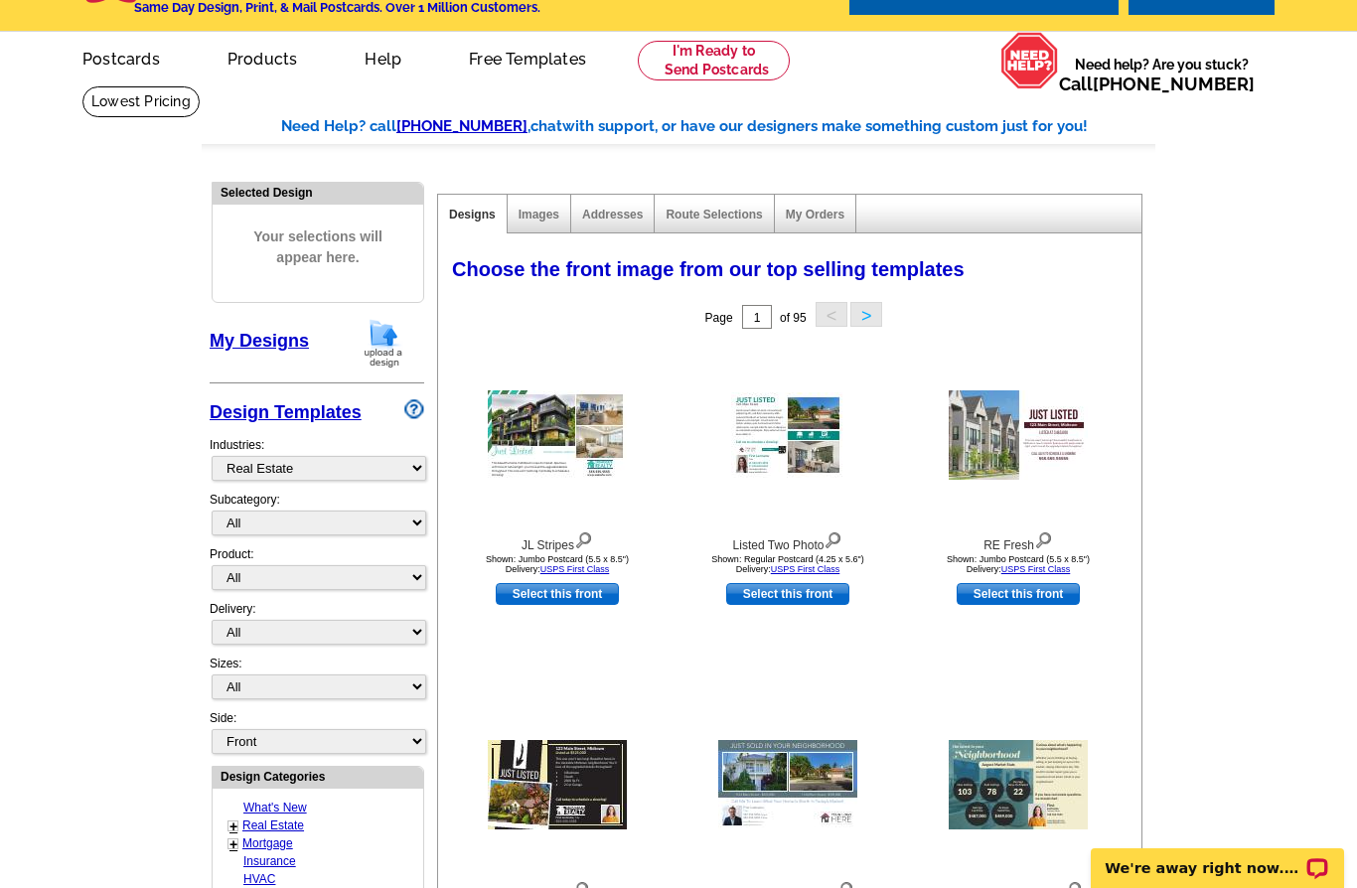
click at [882, 310] on button ">" at bounding box center [867, 314] width 32 height 25
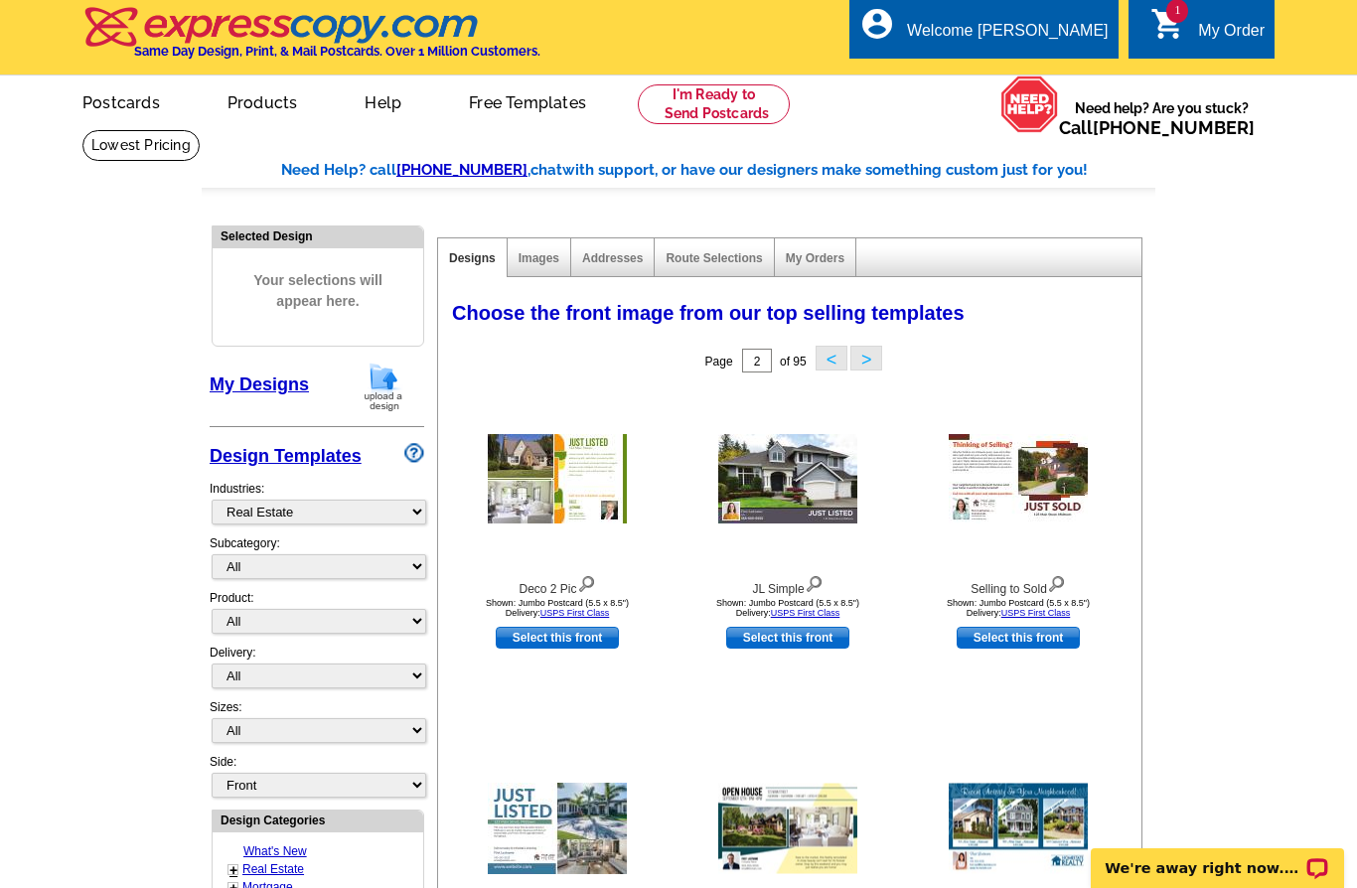
scroll to position [0, 0]
